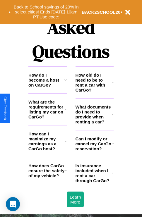
scroll to position [707, 0]
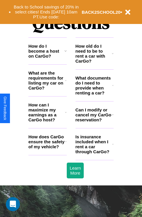
click at [47, 90] on h3 "What are the requirements for listing my car on CarGo?" at bounding box center [46, 80] width 36 height 20
click at [112, 88] on icon at bounding box center [112, 85] width 1 height 5
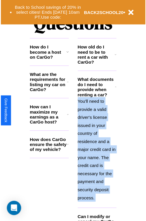
scroll to position [749, 0]
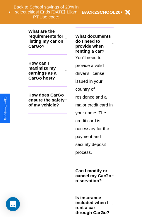
click at [112, 207] on icon at bounding box center [112, 204] width 1 height 5
click at [65, 73] on icon at bounding box center [66, 70] width 2 height 5
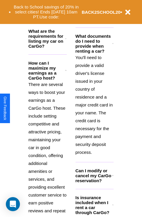
click at [112, 43] on polyline at bounding box center [112, 43] width 1 height 1
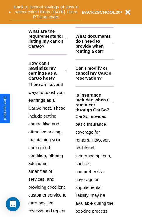
click at [47, 18] on button "Back to School savings of 20% in select cities! Ends [DATE] 10am PT. Use code:" at bounding box center [46, 12] width 71 height 18
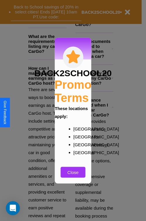
scroll to position [728, 0]
